Goal: Navigation & Orientation: Find specific page/section

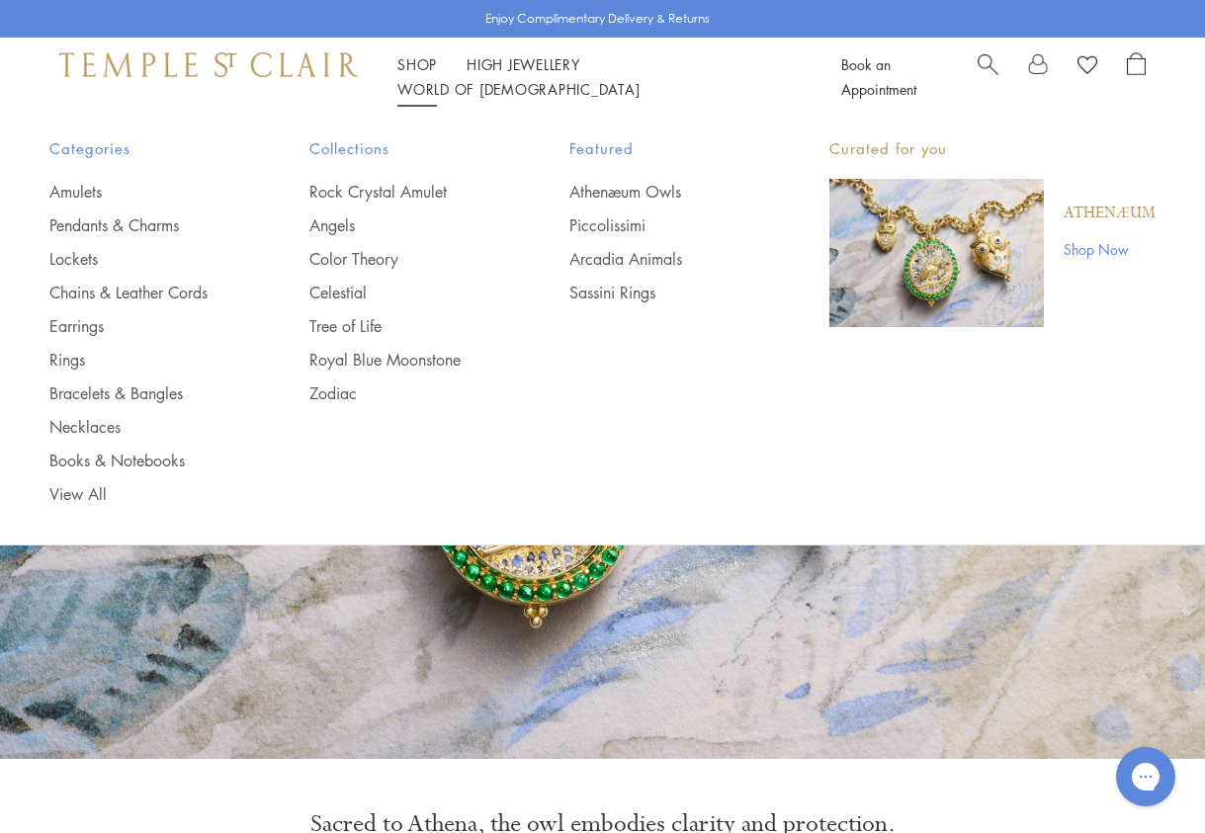
click at [421, 67] on li "Shop Shop Categories Amulets Pendants & Charms Lockets Chains & Leather Cords E…" at bounding box center [417, 64] width 40 height 25
click at [387, 190] on link "Rock Crystal Amulet" at bounding box center [399, 192] width 181 height 22
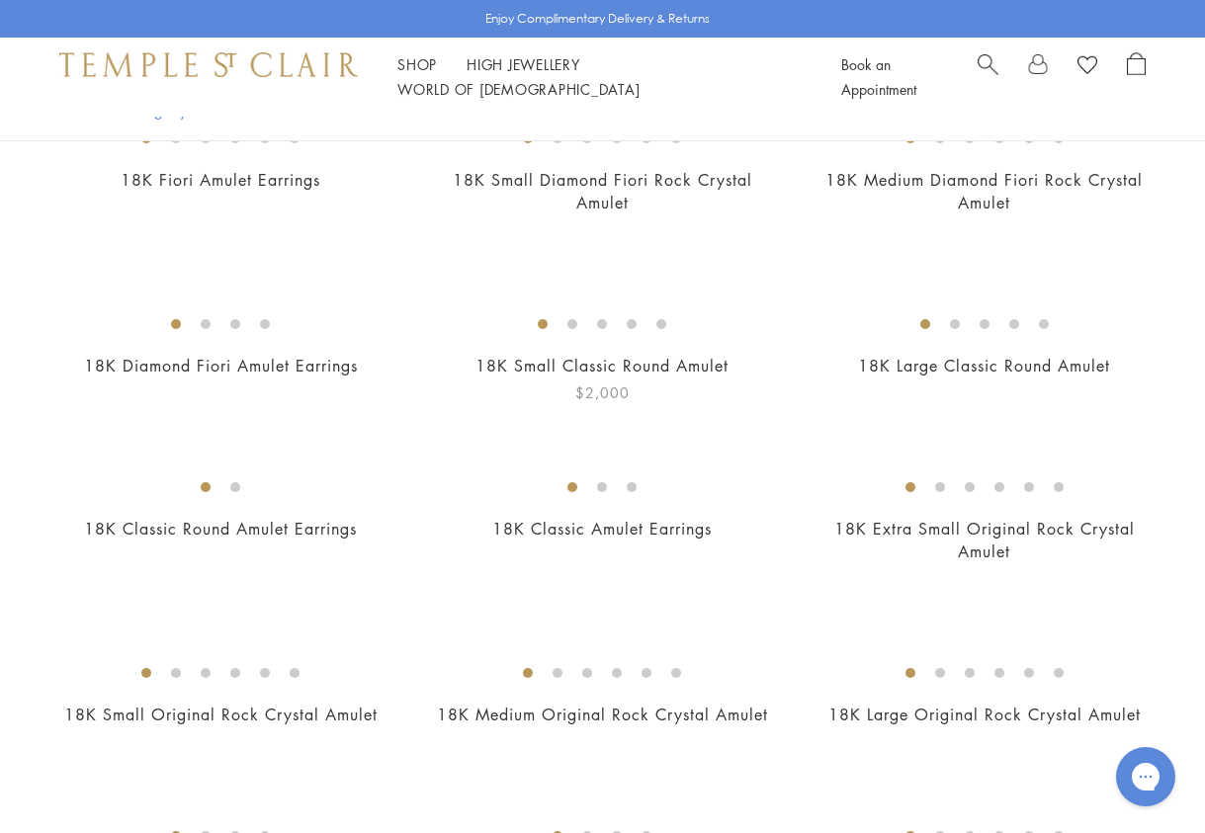
scroll to position [651, 0]
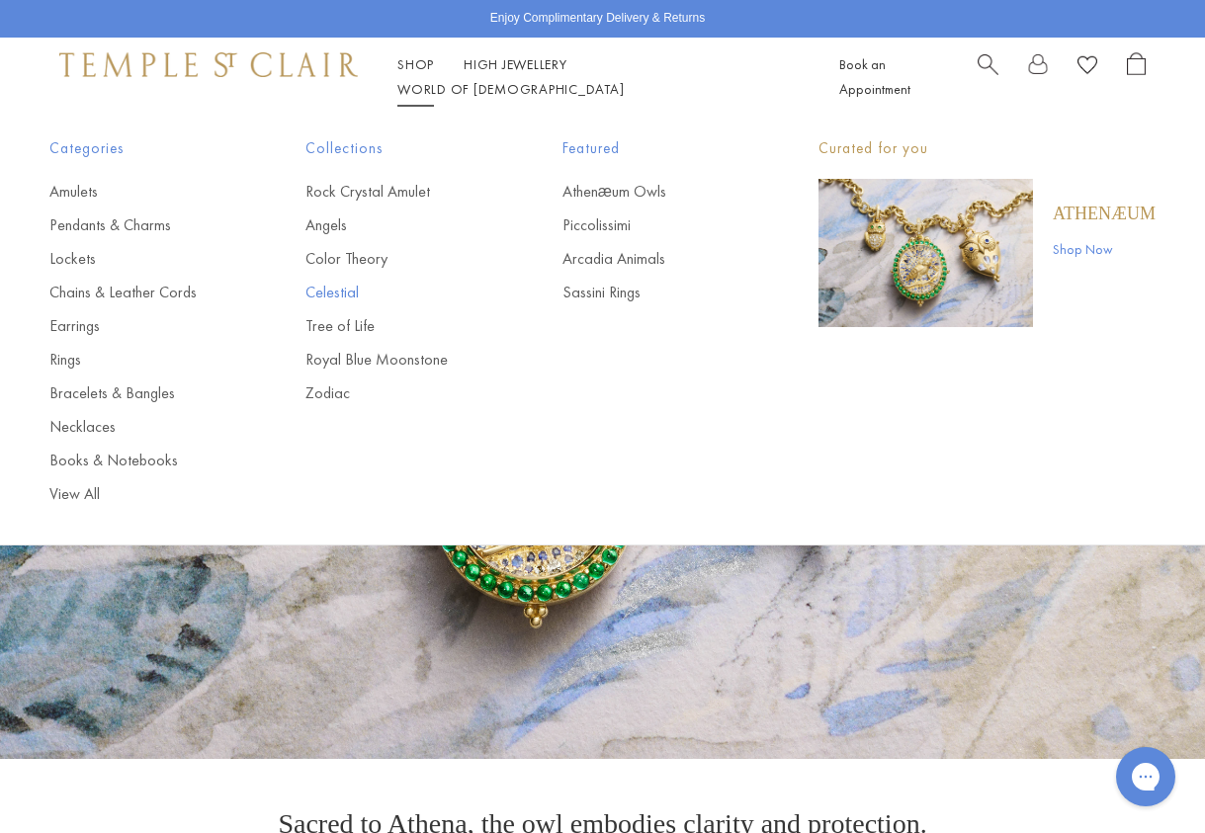
click at [345, 290] on link "Celestial" at bounding box center [393, 293] width 177 height 22
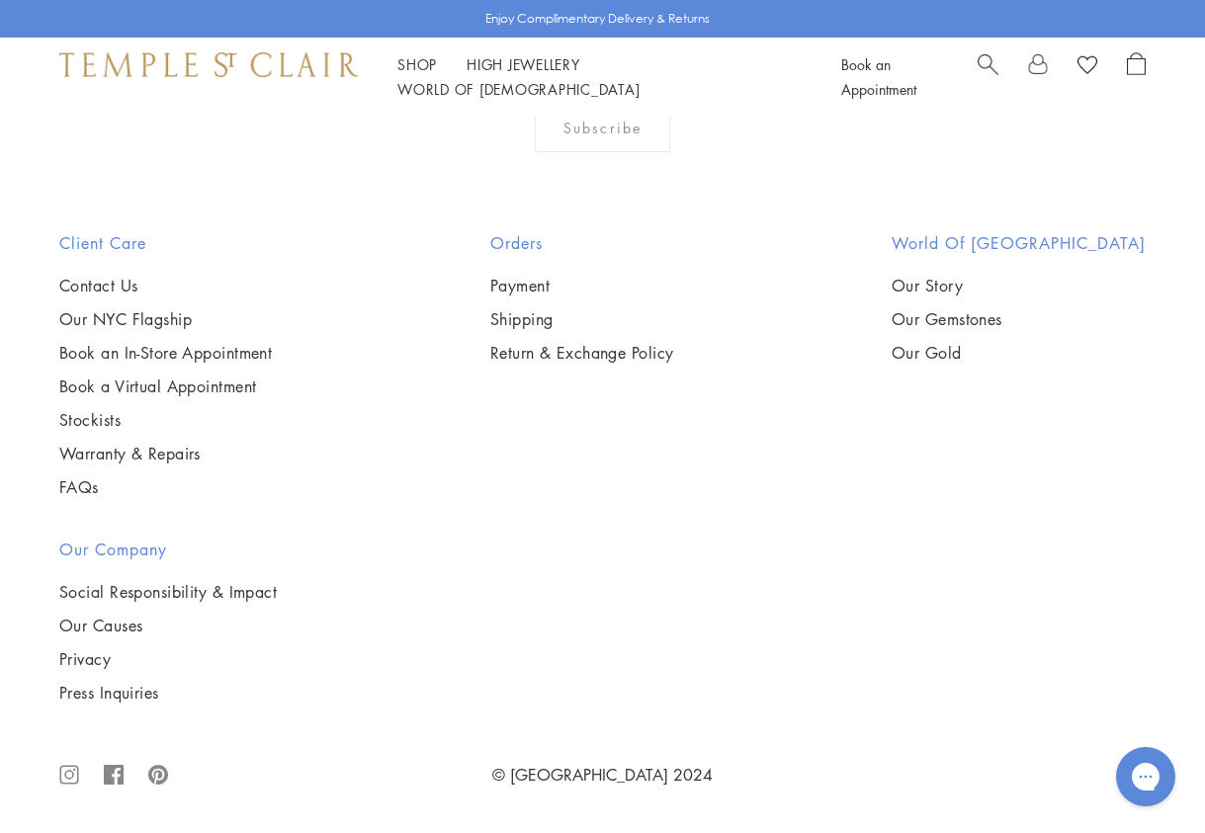
scroll to position [8216, 0]
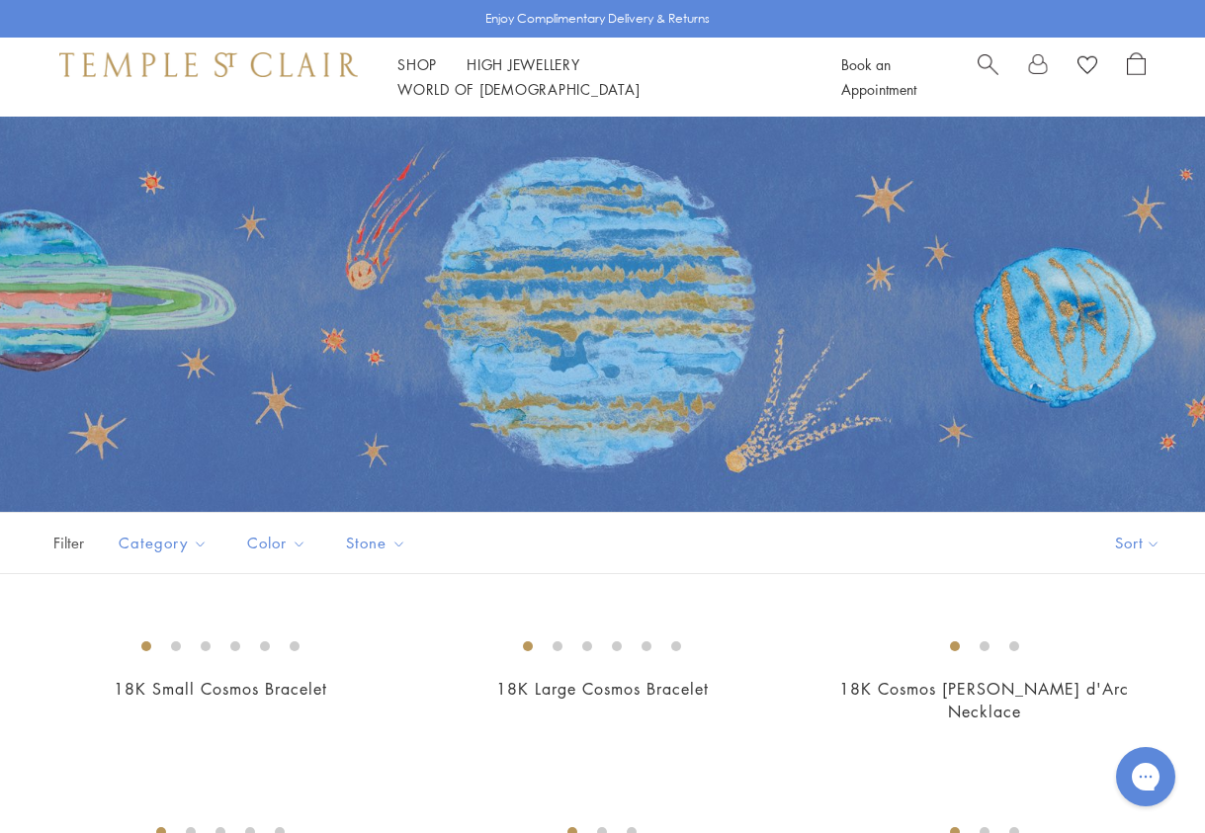
scroll to position [0, 0]
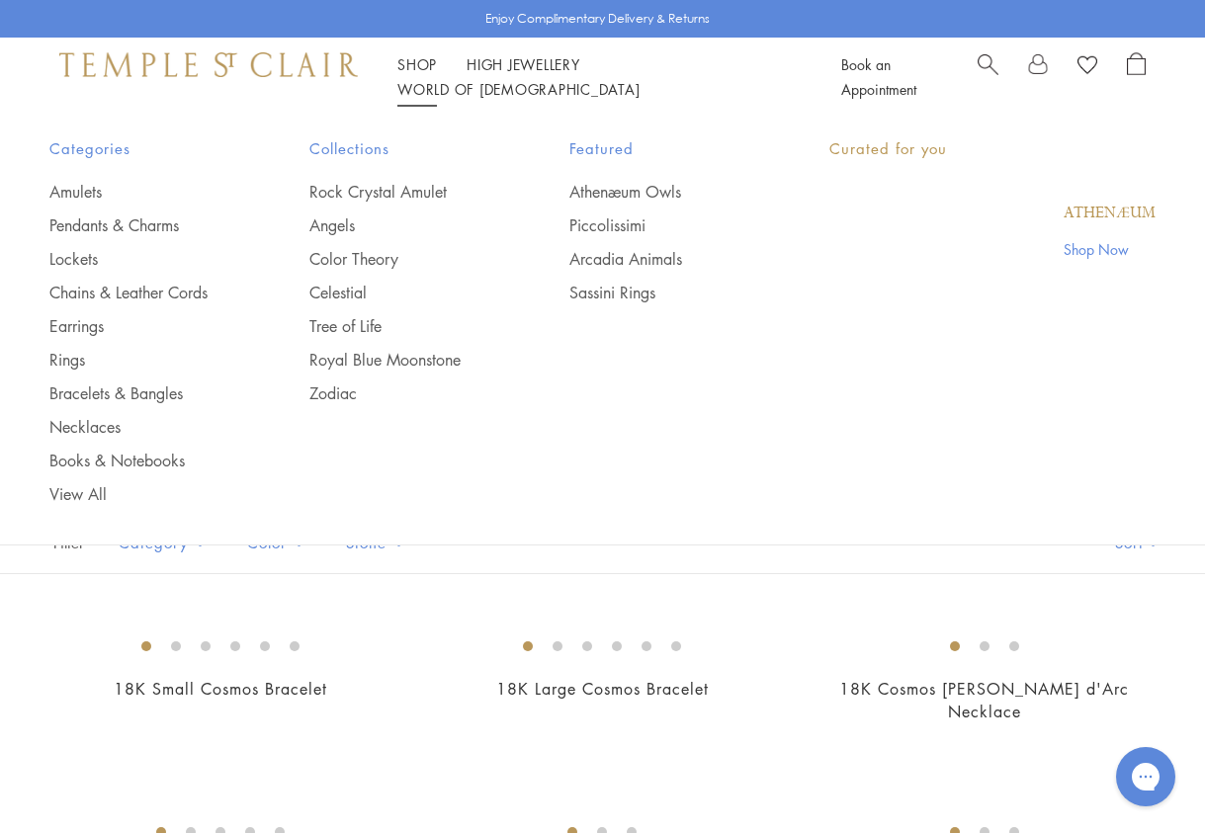
click at [426, 72] on link "Shop Shop" at bounding box center [417, 64] width 40 height 20
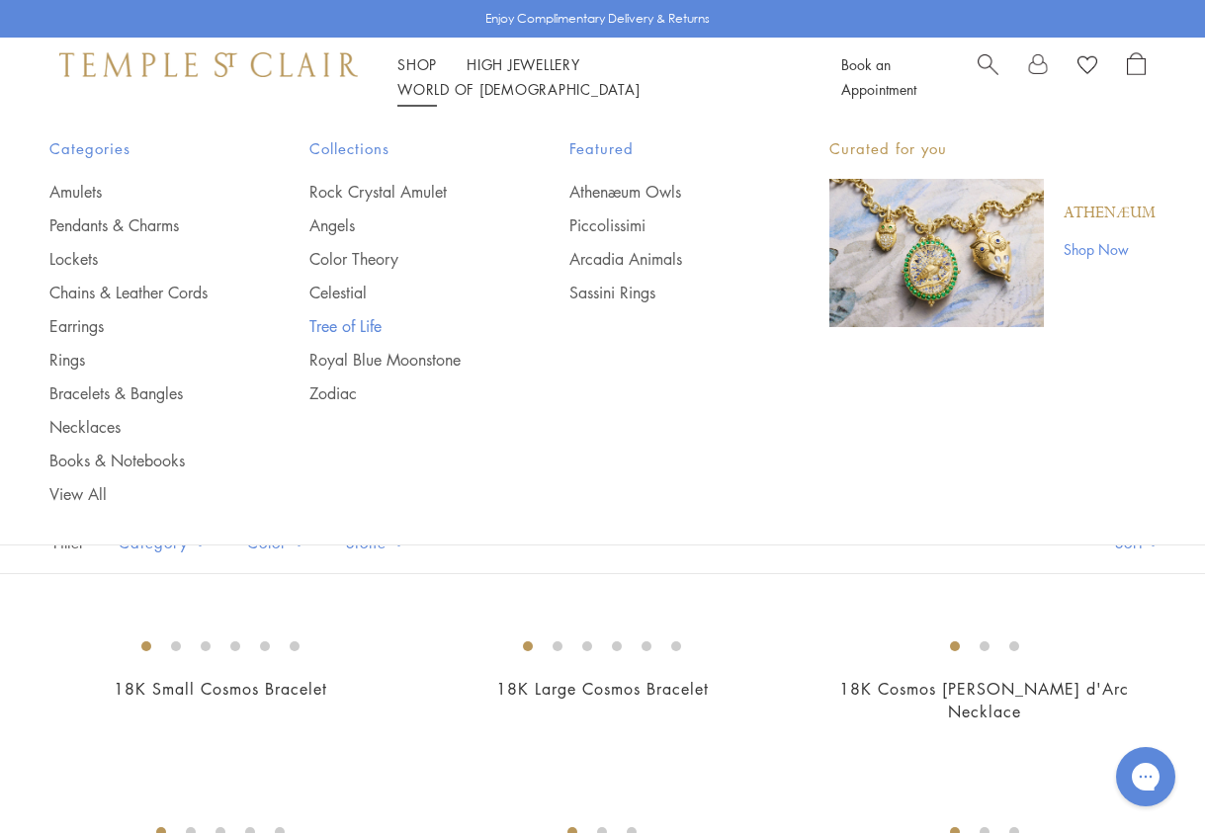
click at [361, 321] on link "Tree of Life" at bounding box center [399, 326] width 181 height 22
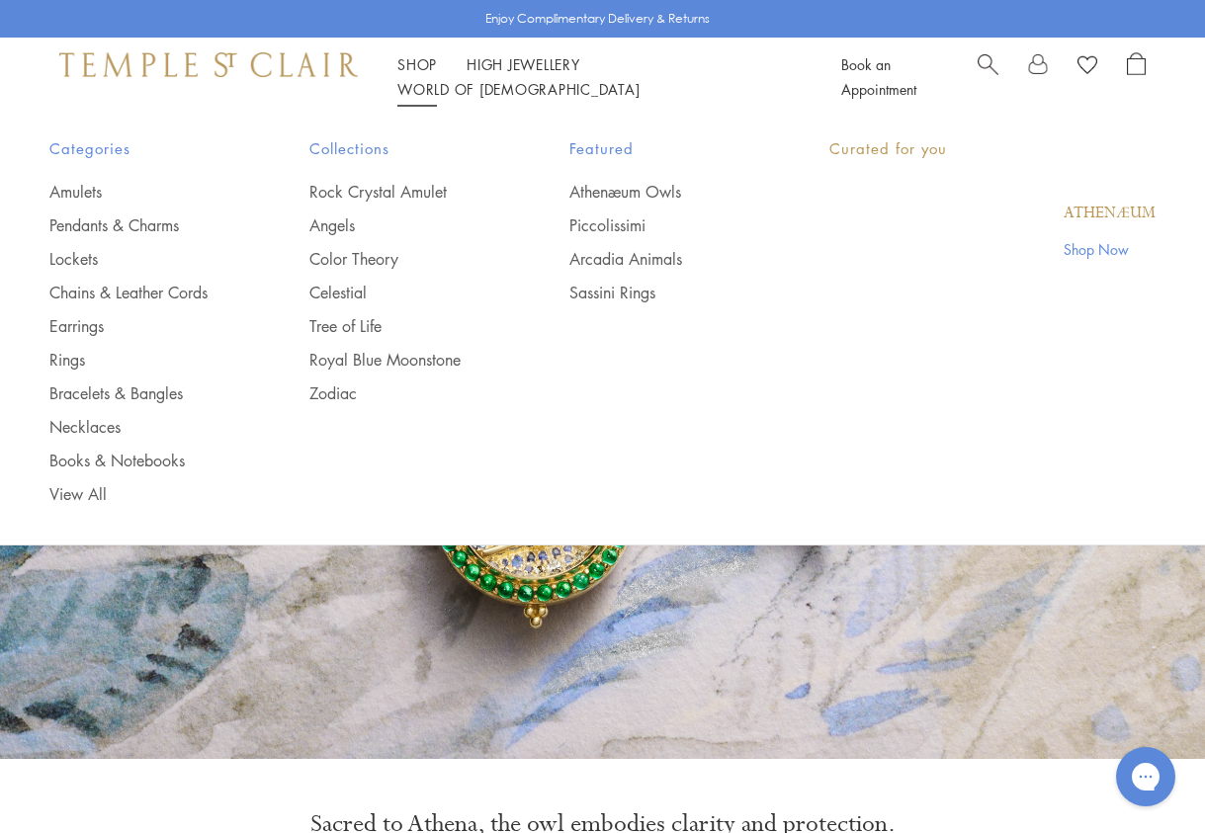
click at [426, 74] on link "Shop Shop" at bounding box center [417, 64] width 40 height 20
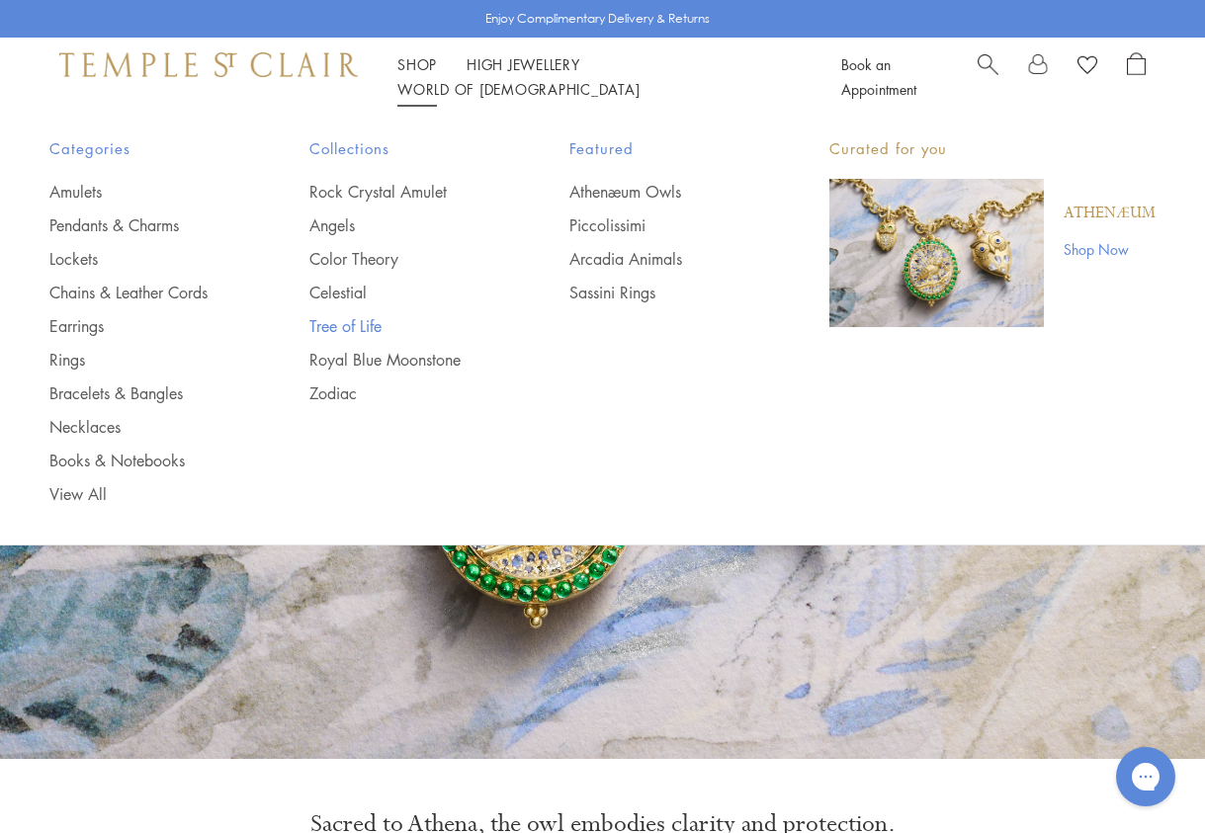
click at [351, 323] on link "Tree of Life" at bounding box center [399, 326] width 181 height 22
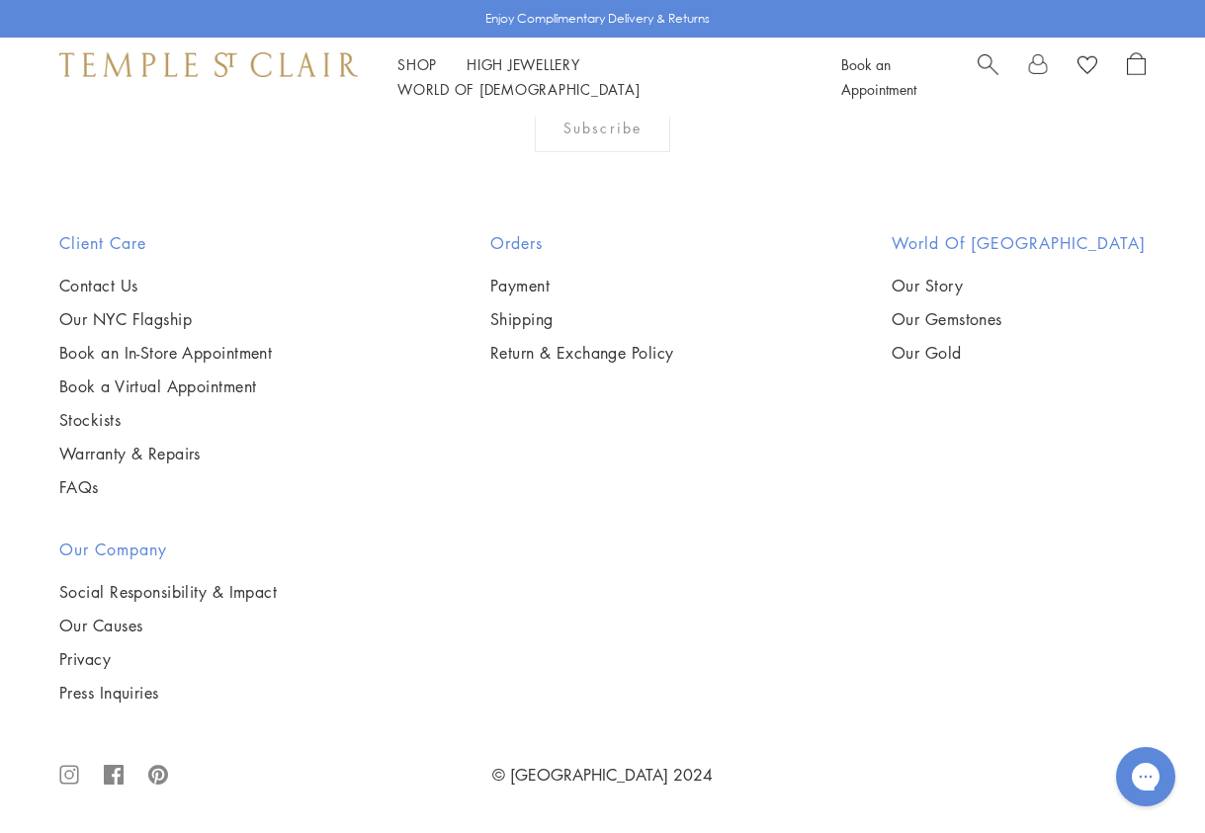
scroll to position [7595, 0]
